Goal: Information Seeking & Learning: Understand process/instructions

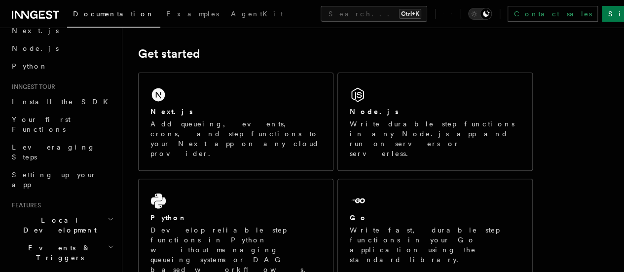
scroll to position [148, 0]
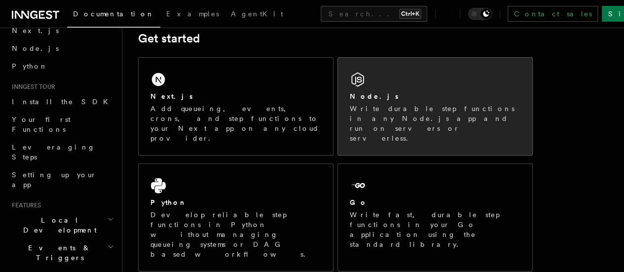
click at [379, 118] on p "Write durable step functions in any Node.js app and run on servers or serverles…" at bounding box center [435, 123] width 171 height 39
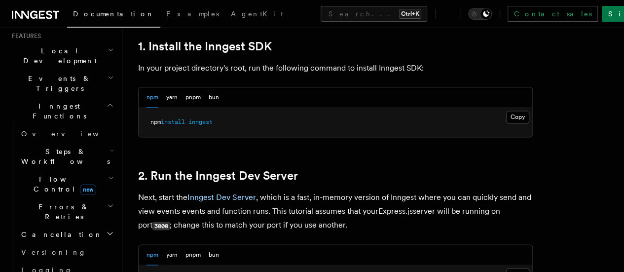
scroll to position [197, 0]
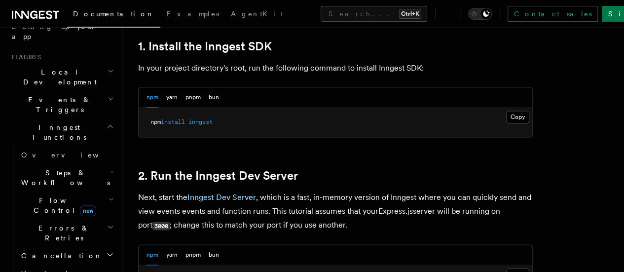
click at [102, 164] on h2 "Steps & Workflows" at bounding box center [66, 178] width 99 height 28
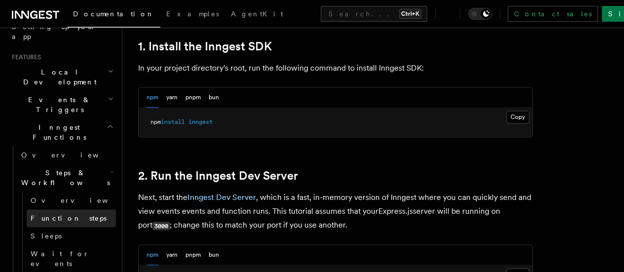
click at [72, 213] on span "Function steps" at bounding box center [69, 218] width 76 height 10
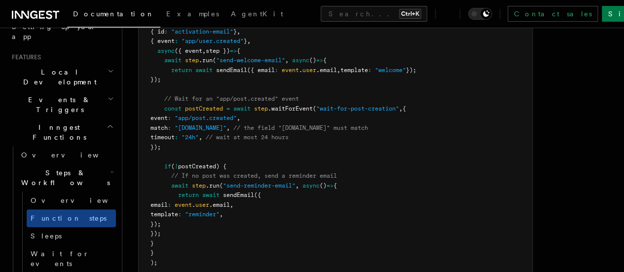
scroll to position [1382, 0]
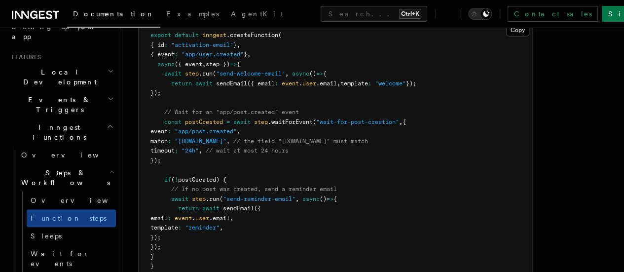
click at [321, 131] on pre "export default inngest .createFunction ( { id : "activation-email" } , { event …" at bounding box center [336, 156] width 394 height 270
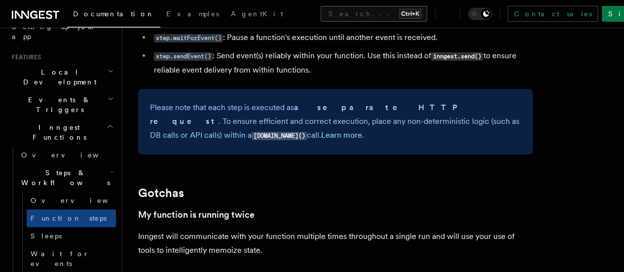
click at [321, 10] on button "Search... Ctrl+K" at bounding box center [374, 14] width 107 height 16
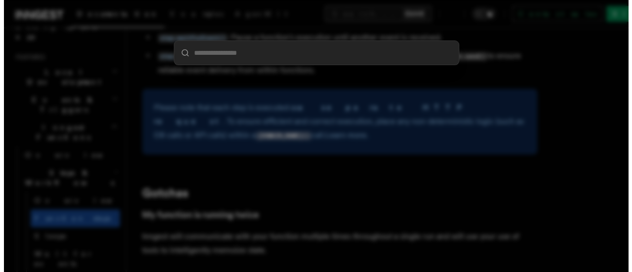
scroll to position [1893, 0]
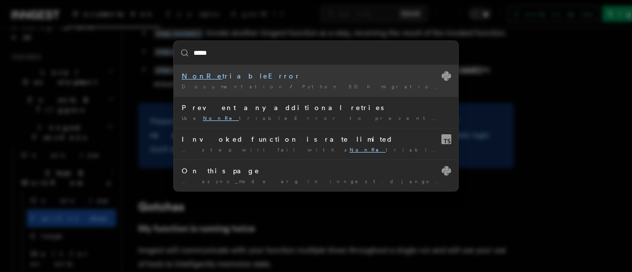
type input "*****"
